Goal: Task Accomplishment & Management: Use online tool/utility

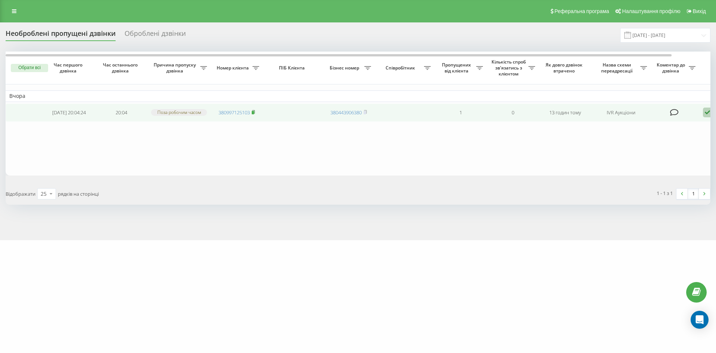
click at [254, 114] on rect at bounding box center [253, 112] width 2 height 3
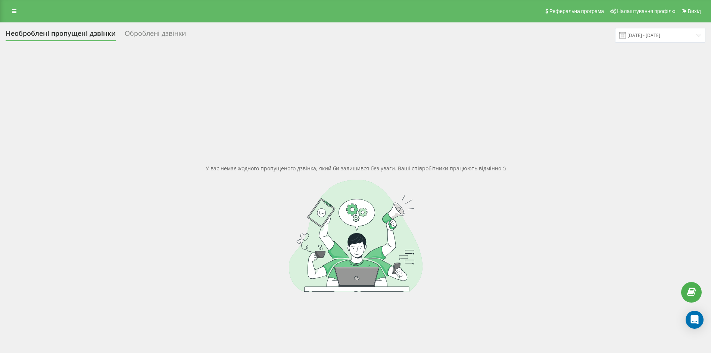
click at [131, 30] on div "Оброблені дзвінки" at bounding box center [155, 35] width 61 height 12
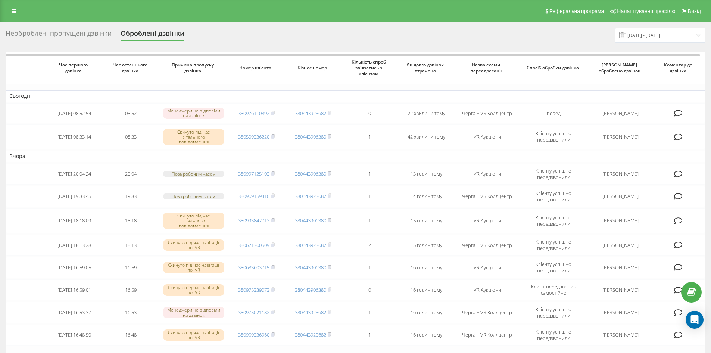
click at [71, 35] on div "Необроблені пропущені дзвінки" at bounding box center [59, 35] width 106 height 12
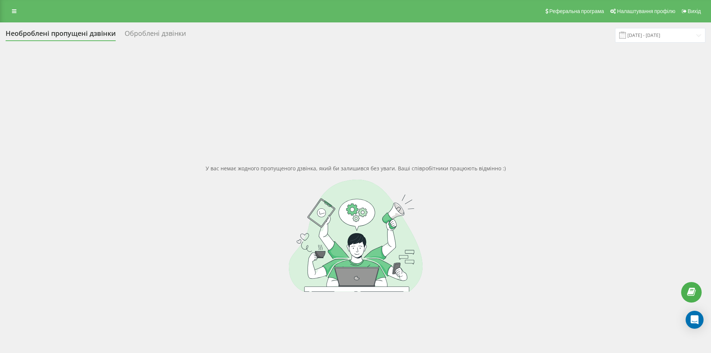
click at [147, 32] on div "Оброблені дзвінки" at bounding box center [155, 35] width 61 height 12
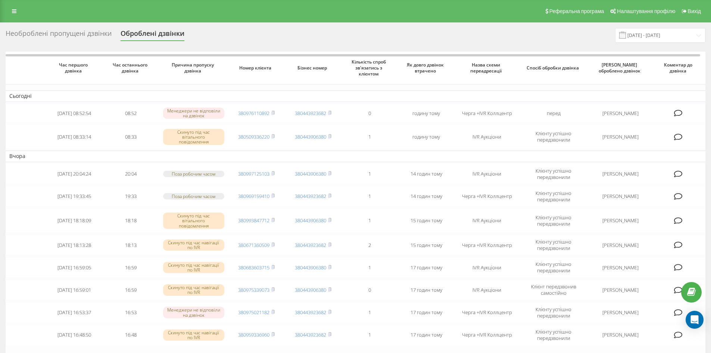
click at [67, 30] on div "Необроблені пропущені дзвінки" at bounding box center [59, 35] width 106 height 12
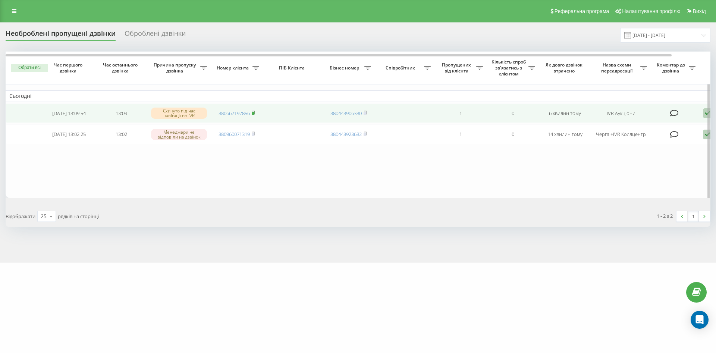
click at [253, 114] on rect at bounding box center [253, 113] width 2 height 3
click at [705, 114] on icon at bounding box center [707, 113] width 9 height 10
click at [658, 129] on div "Не вдалося зв'язатися" at bounding box center [676, 124] width 140 height 13
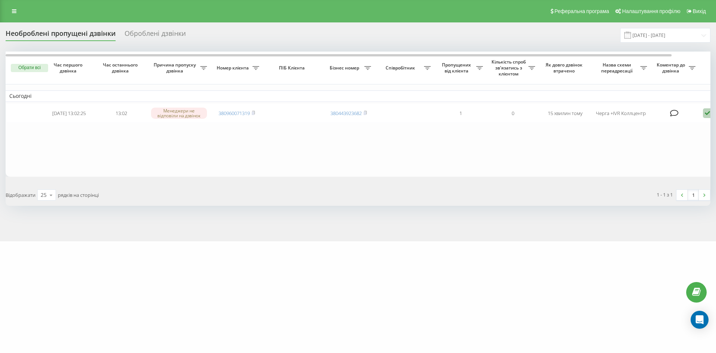
click at [175, 32] on div "Оброблені дзвінки" at bounding box center [155, 35] width 61 height 12
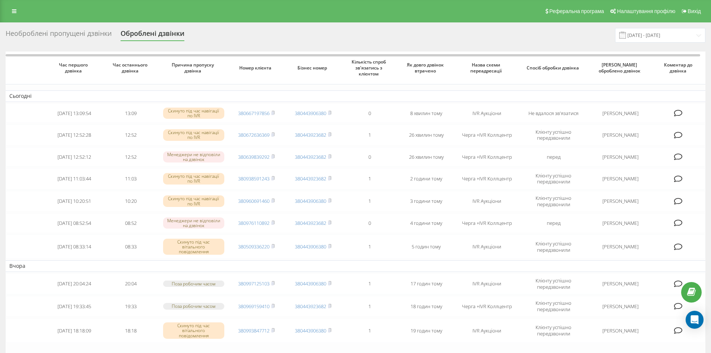
click at [71, 33] on div "Необроблені пропущені дзвінки" at bounding box center [59, 35] width 106 height 12
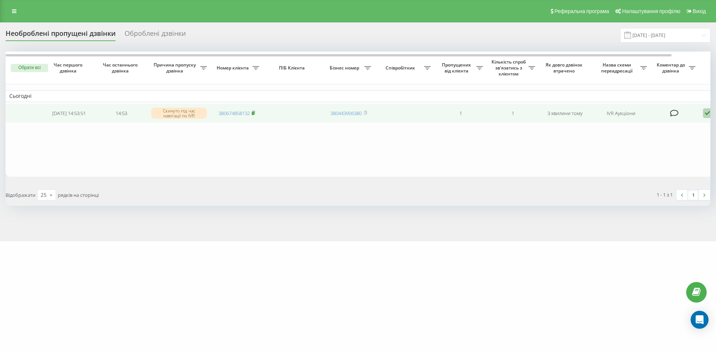
click at [255, 114] on icon at bounding box center [253, 112] width 3 height 4
